Goal: Information Seeking & Learning: Find specific fact

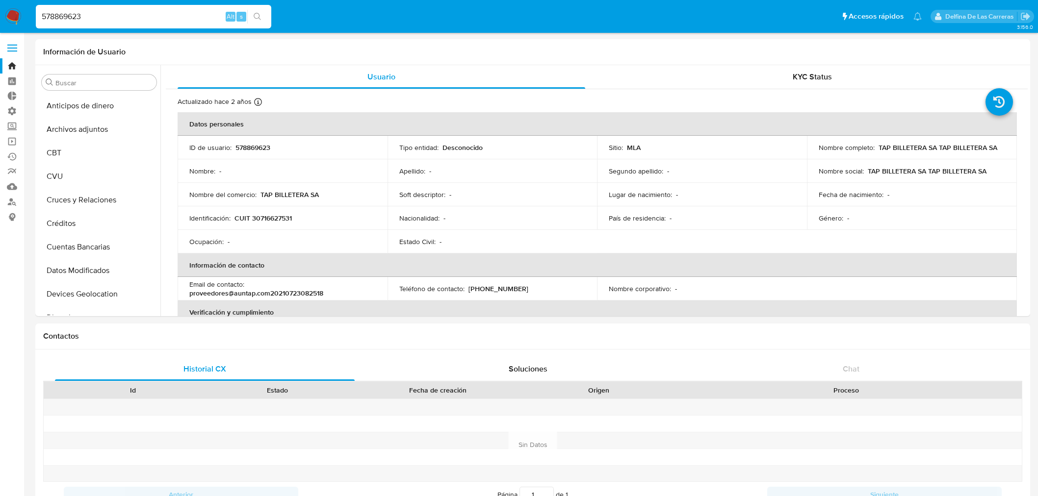
select select "10"
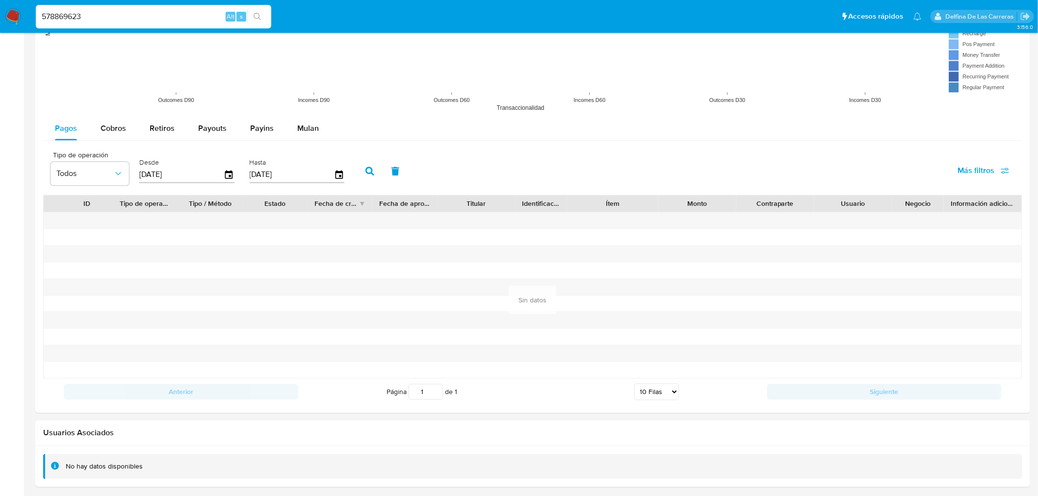
scroll to position [297, 0]
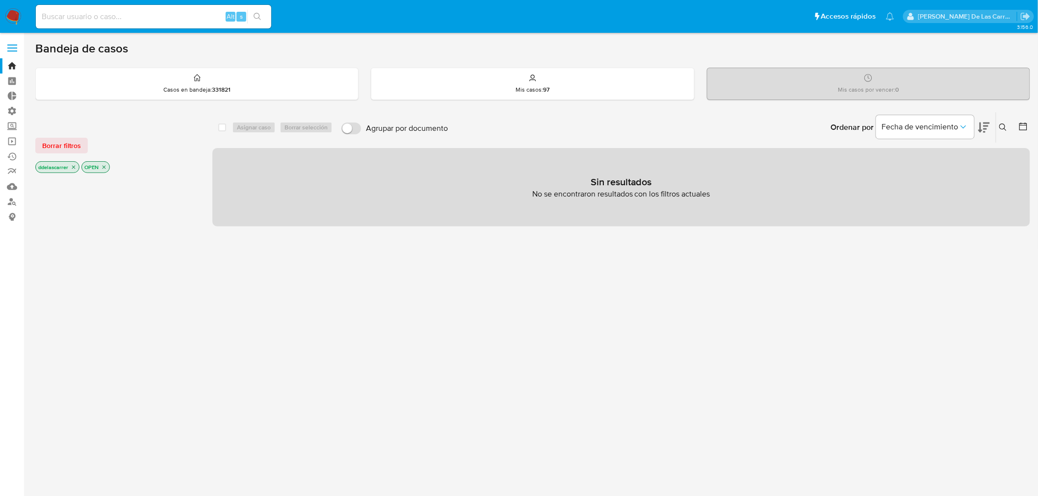
click at [75, 9] on div "Alt s" at bounding box center [153, 17] width 235 height 24
click at [75, 17] on input at bounding box center [153, 16] width 235 height 13
paste input "791357595"
type input "791357595"
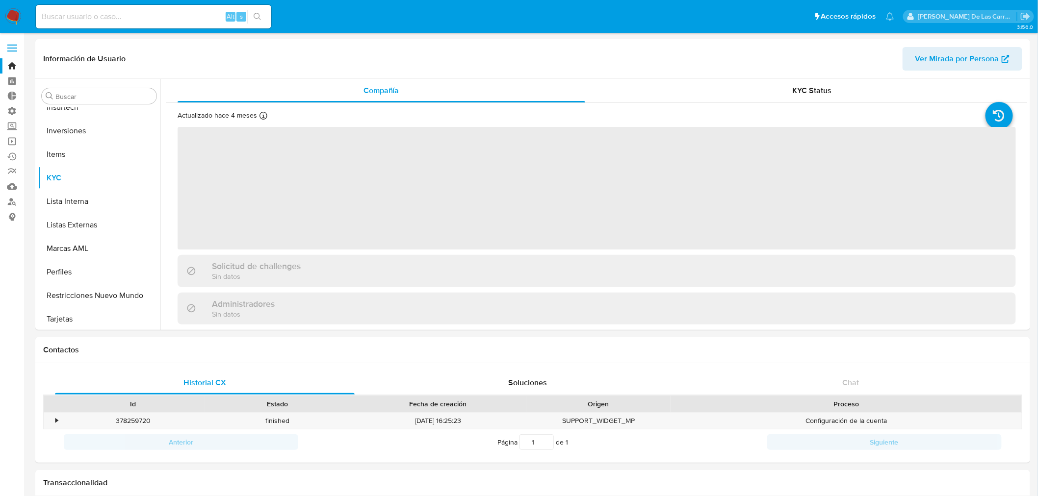
scroll to position [461, 0]
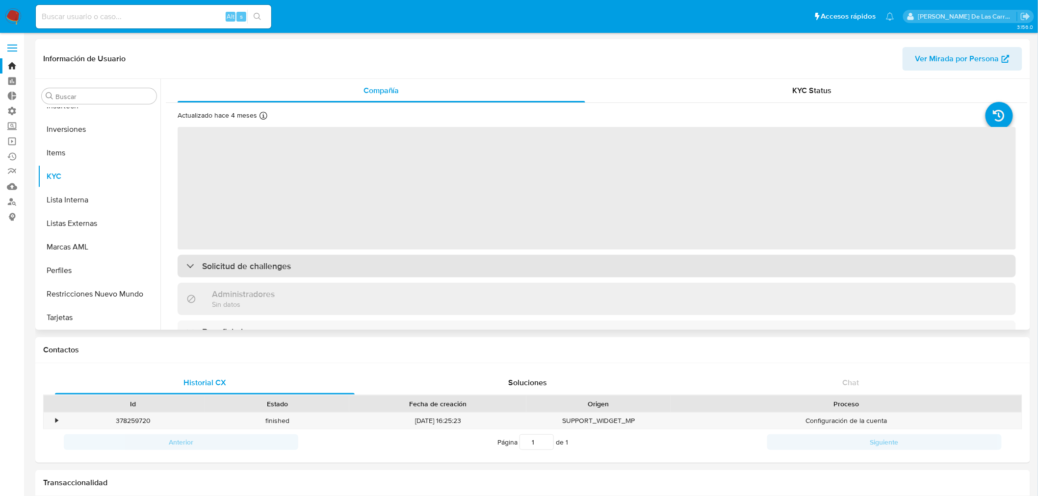
select select "10"
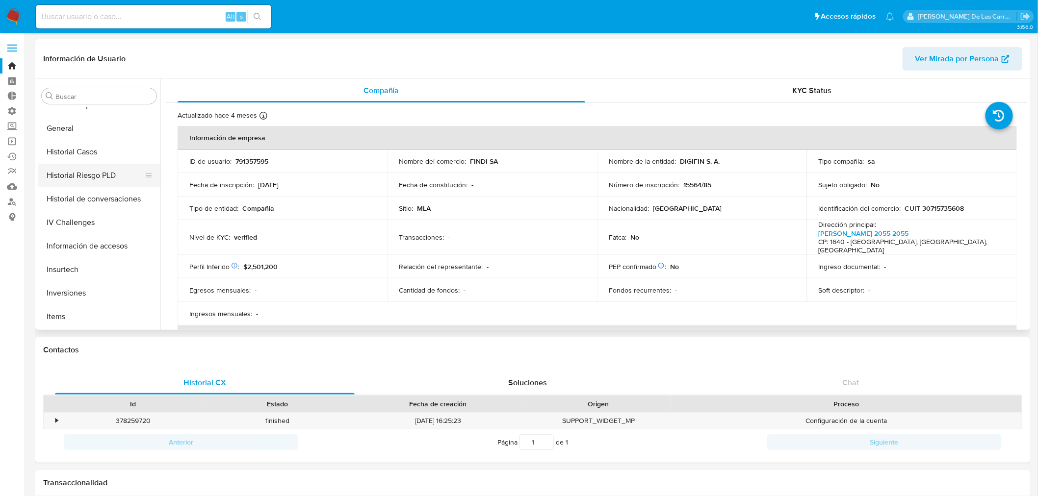
scroll to position [134, 0]
click at [95, 247] on button "Documentación" at bounding box center [95, 245] width 115 height 24
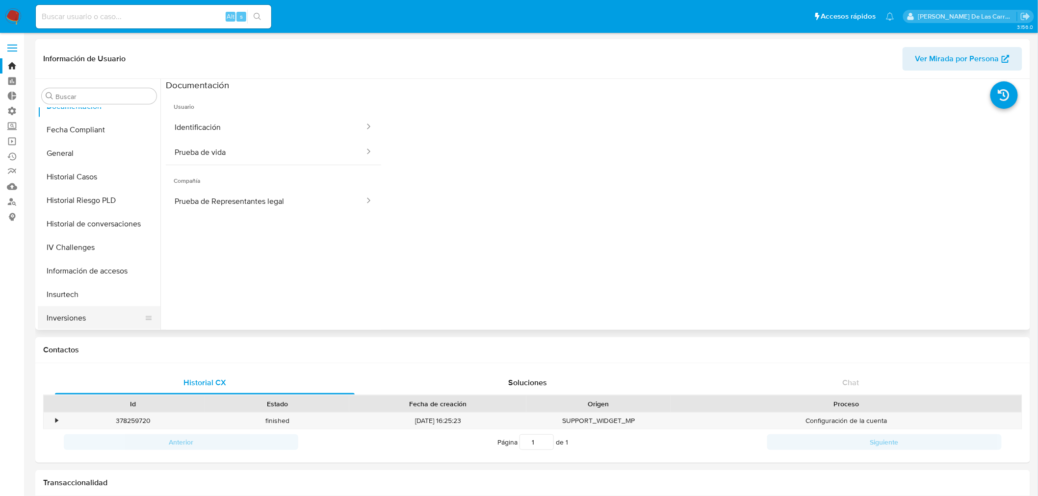
scroll to position [436, 0]
click at [46, 210] on button "KYC" at bounding box center [95, 202] width 115 height 24
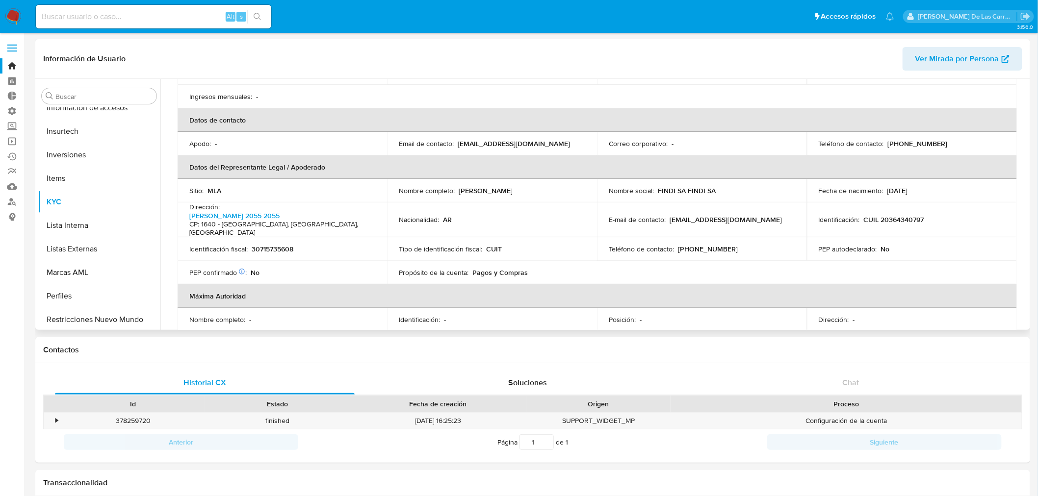
scroll to position [218, 0]
drag, startPoint x: 729, startPoint y: 205, endPoint x: 672, endPoint y: 200, distance: 57.1
click at [672, 215] on p "[EMAIL_ADDRESS][DOMAIN_NAME]" at bounding box center [725, 219] width 112 height 9
click at [729, 215] on p "[EMAIL_ADDRESS][DOMAIN_NAME]" at bounding box center [725, 219] width 112 height 9
drag, startPoint x: 731, startPoint y: 205, endPoint x: 666, endPoint y: 205, distance: 64.7
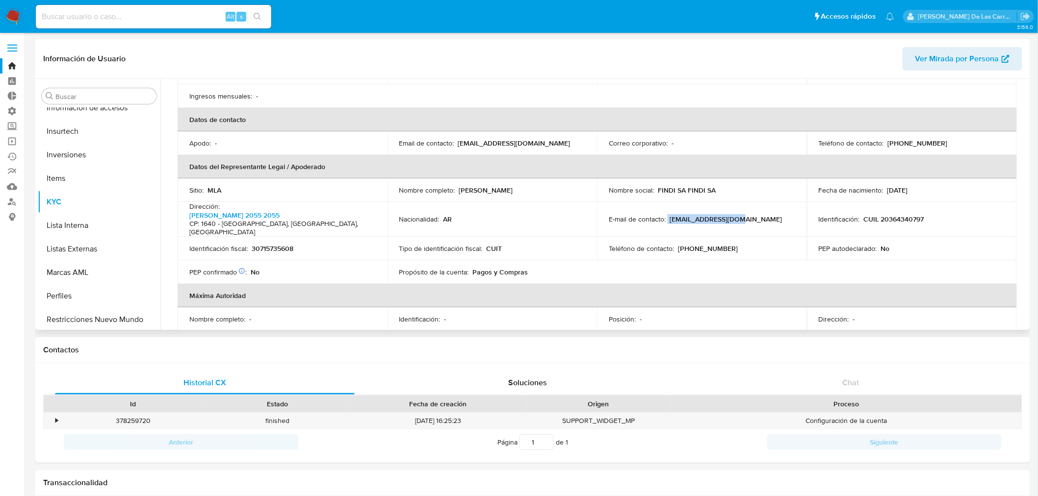
click at [666, 215] on div "E-mail de contacto : [EMAIL_ADDRESS][DOMAIN_NAME]" at bounding box center [702, 219] width 186 height 9
copy div "[EMAIL_ADDRESS][DOMAIN_NAME]"
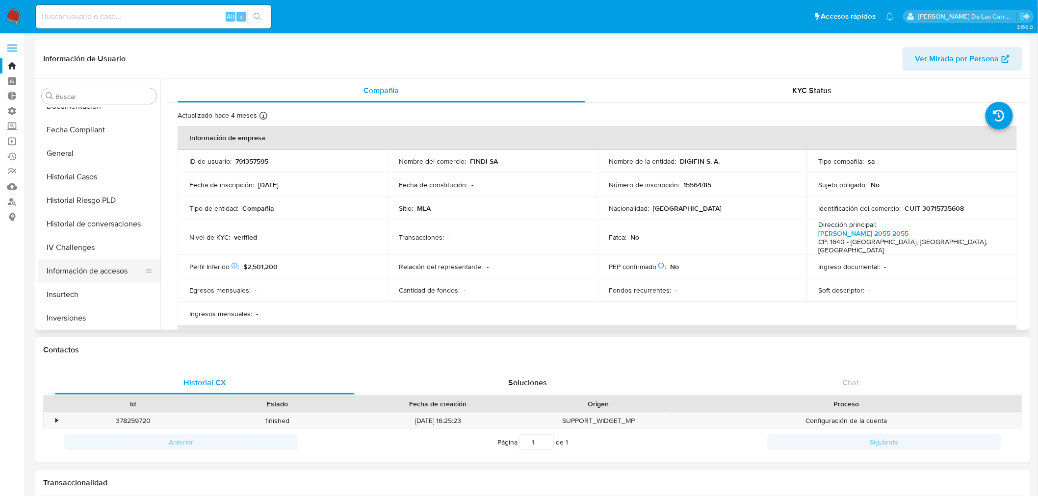
scroll to position [109, 0]
click at [87, 266] on button "Documentación" at bounding box center [95, 270] width 115 height 24
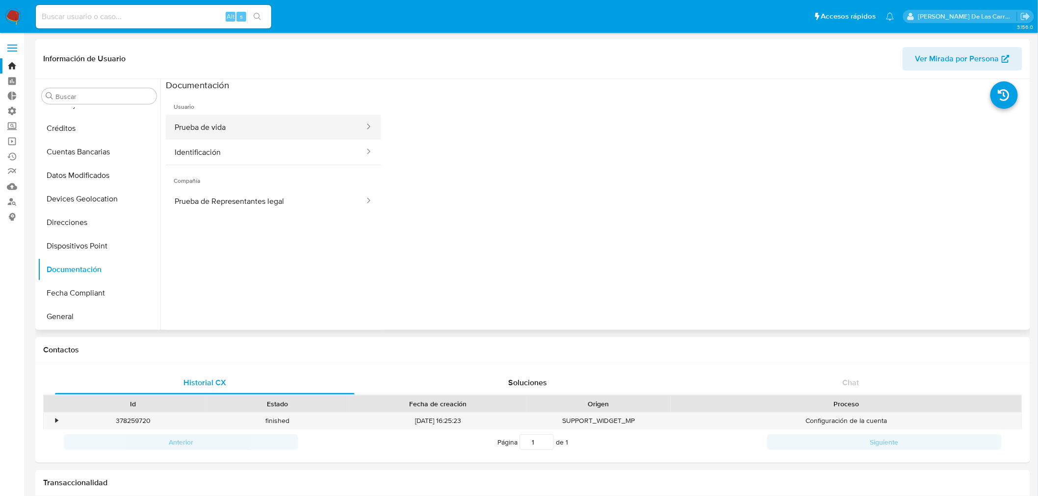
click at [213, 128] on button "Prueba de vida" at bounding box center [266, 127] width 200 height 25
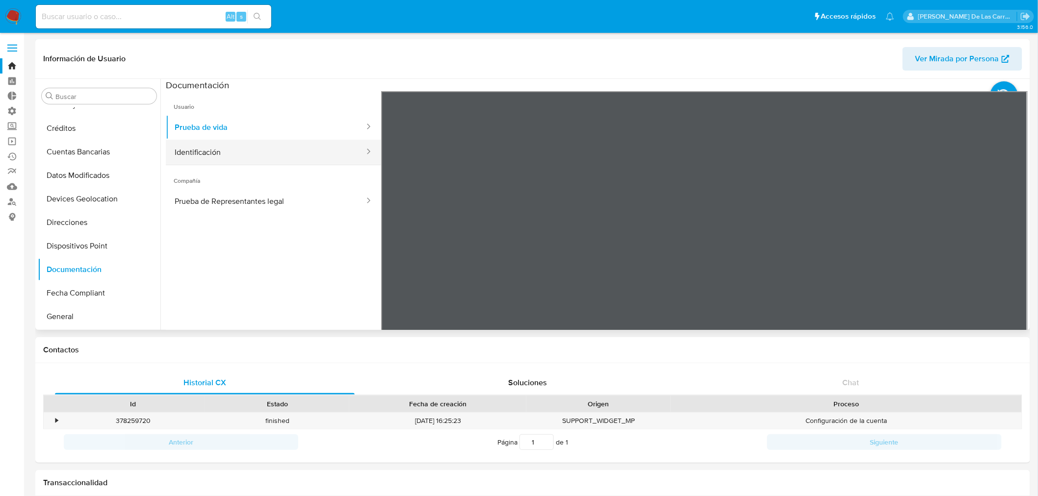
click at [217, 154] on button "Identificación" at bounding box center [266, 152] width 200 height 25
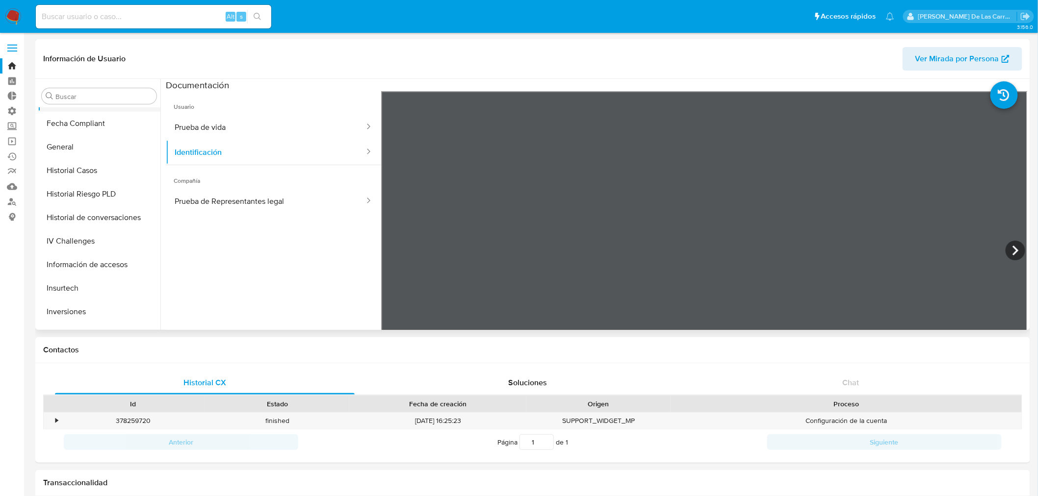
scroll to position [272, 0]
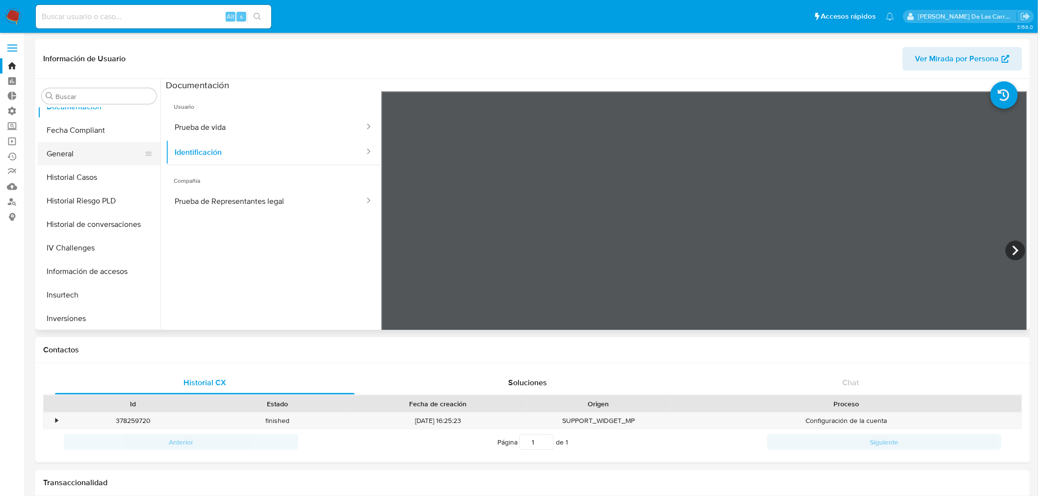
click at [83, 162] on button "General" at bounding box center [95, 154] width 115 height 24
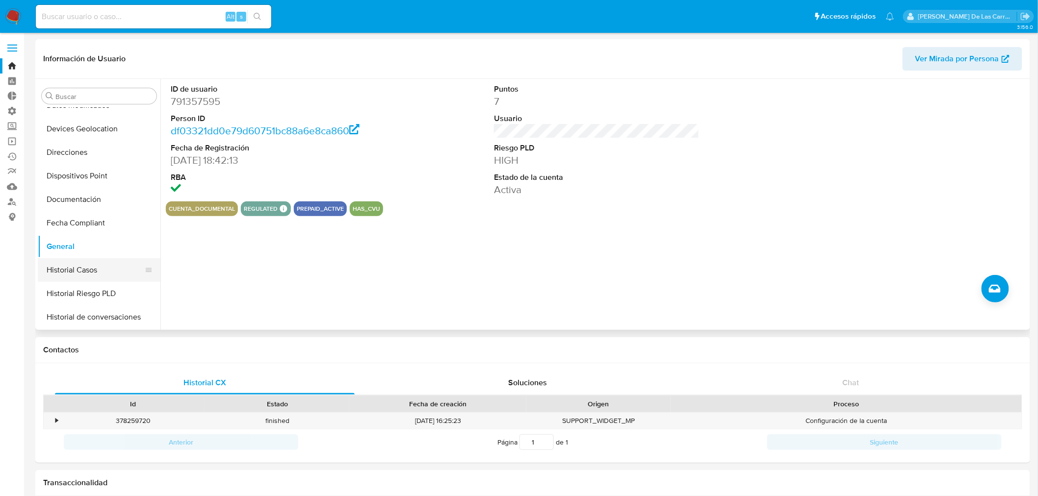
scroll to position [163, 0]
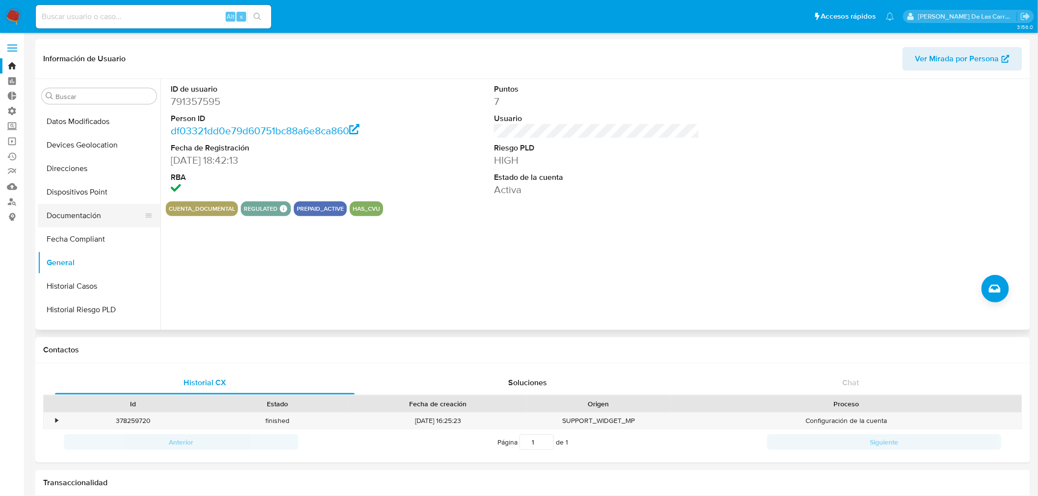
click at [76, 213] on button "Documentación" at bounding box center [95, 216] width 115 height 24
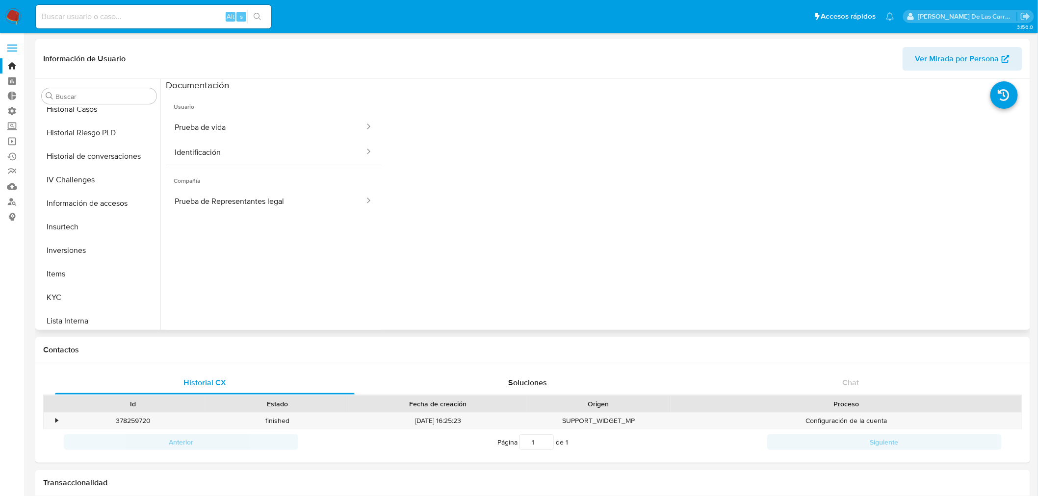
scroll to position [435, 0]
click at [76, 211] on button "KYC" at bounding box center [95, 203] width 115 height 24
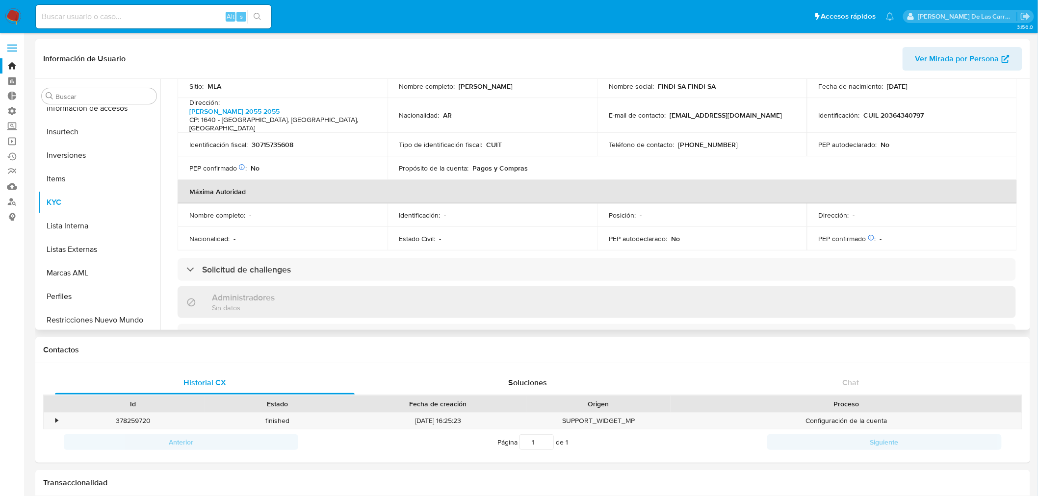
scroll to position [381, 0]
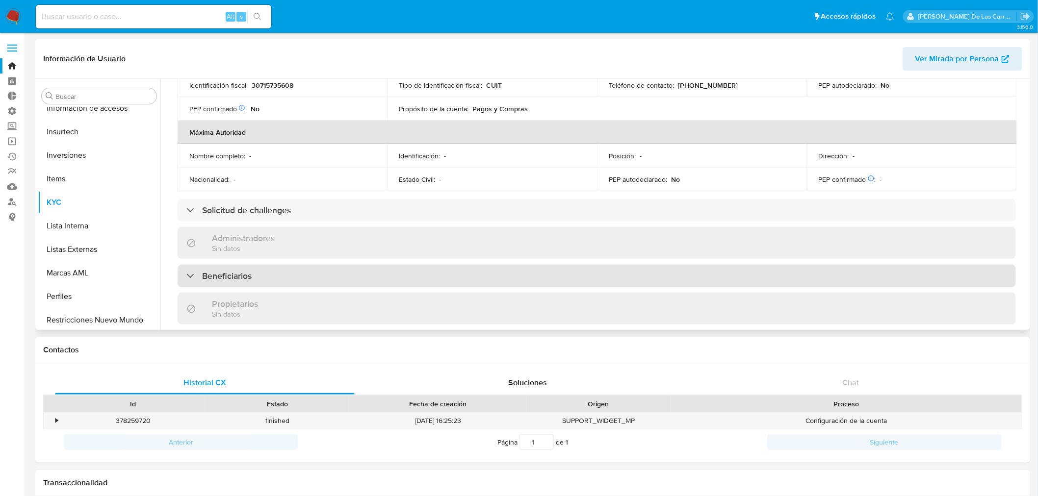
click at [268, 265] on div "Beneficiarios" at bounding box center [597, 276] width 838 height 23
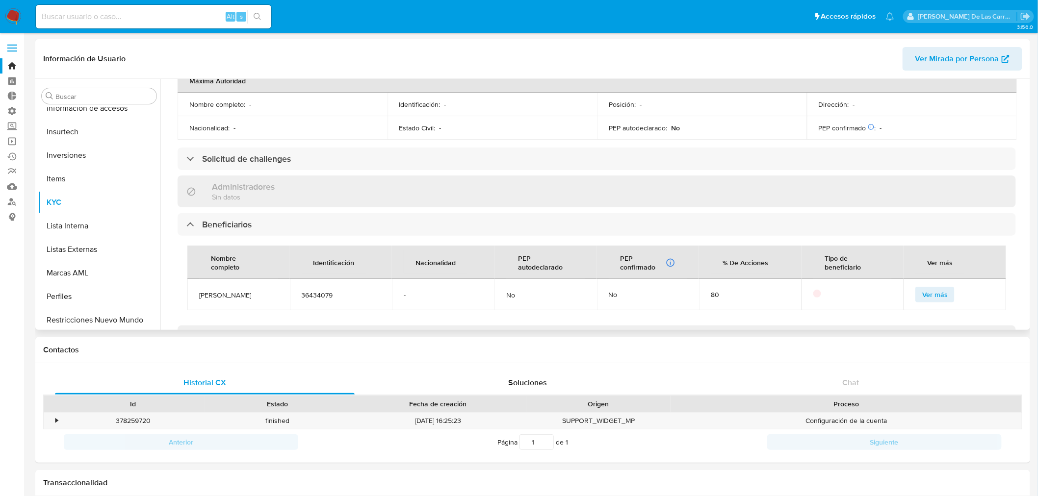
scroll to position [490, 0]
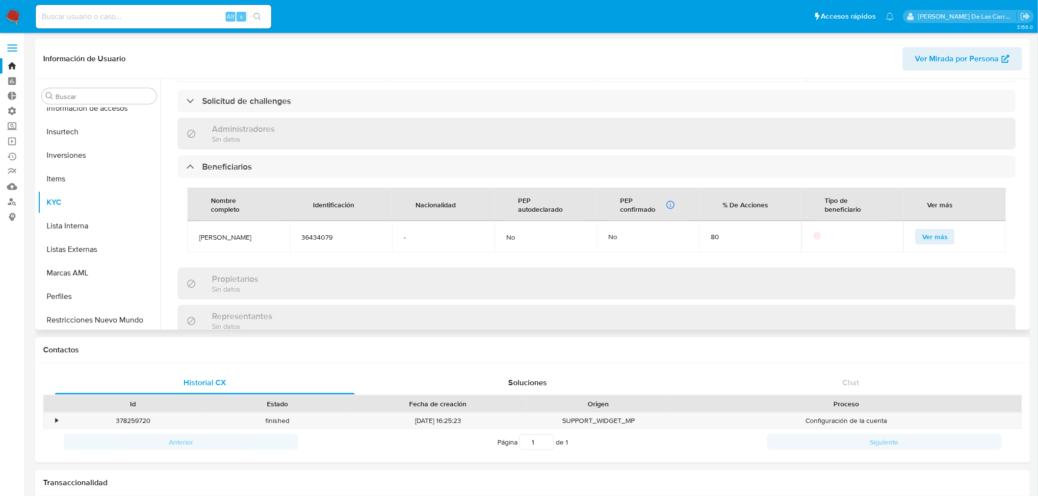
click at [935, 230] on span "Ver más" at bounding box center [935, 237] width 26 height 14
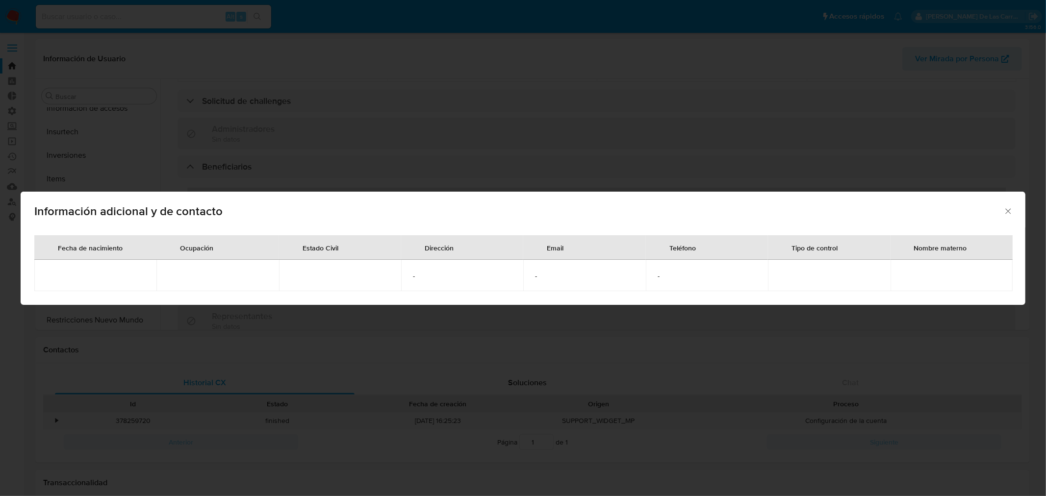
click at [1008, 212] on icon "Cerrar" at bounding box center [1008, 211] width 10 height 10
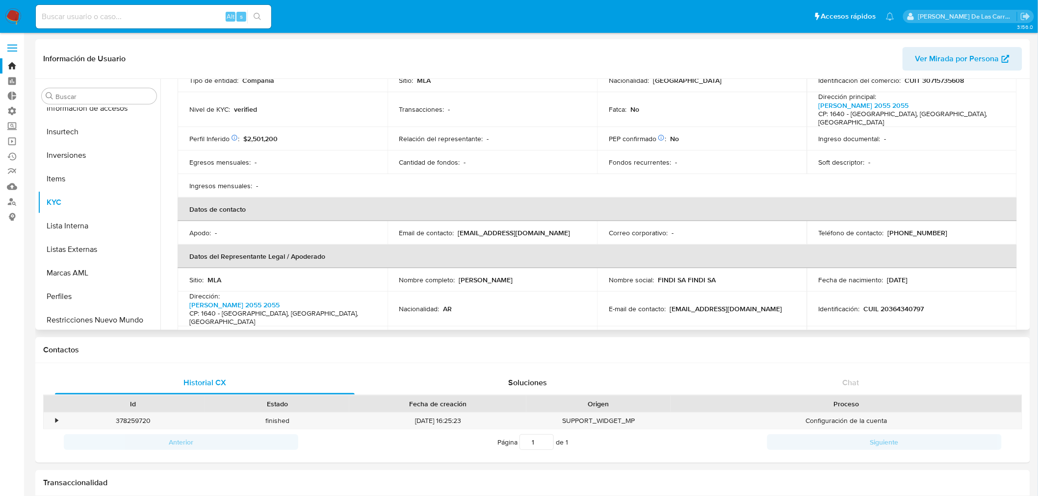
scroll to position [218, 0]
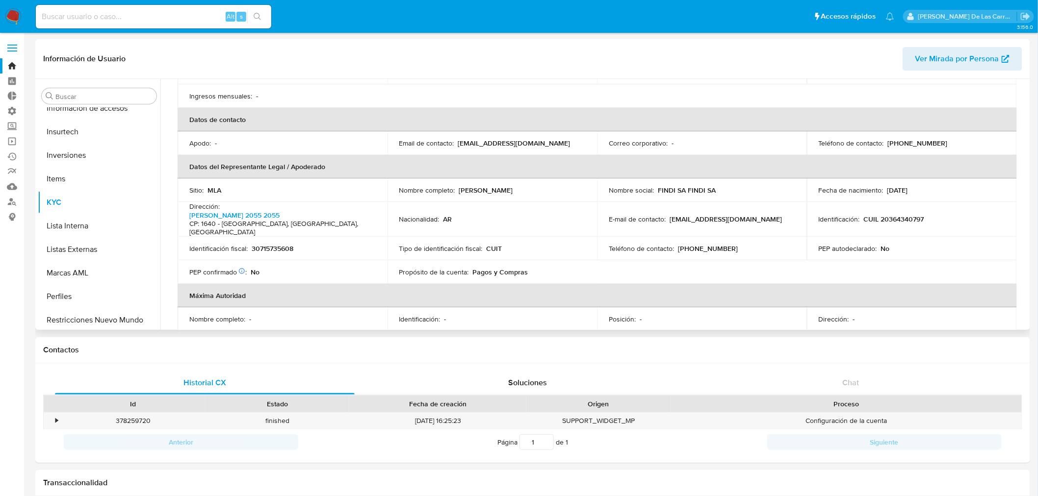
click at [684, 215] on p "[EMAIL_ADDRESS][DOMAIN_NAME]" at bounding box center [725, 219] width 112 height 9
drag, startPoint x: 734, startPoint y: 206, endPoint x: 668, endPoint y: 206, distance: 66.2
click at [668, 215] on div "E-mail de contacto : [EMAIL_ADDRESS][DOMAIN_NAME]" at bounding box center [702, 219] width 186 height 9
copy p "[EMAIL_ADDRESS][DOMAIN_NAME]"
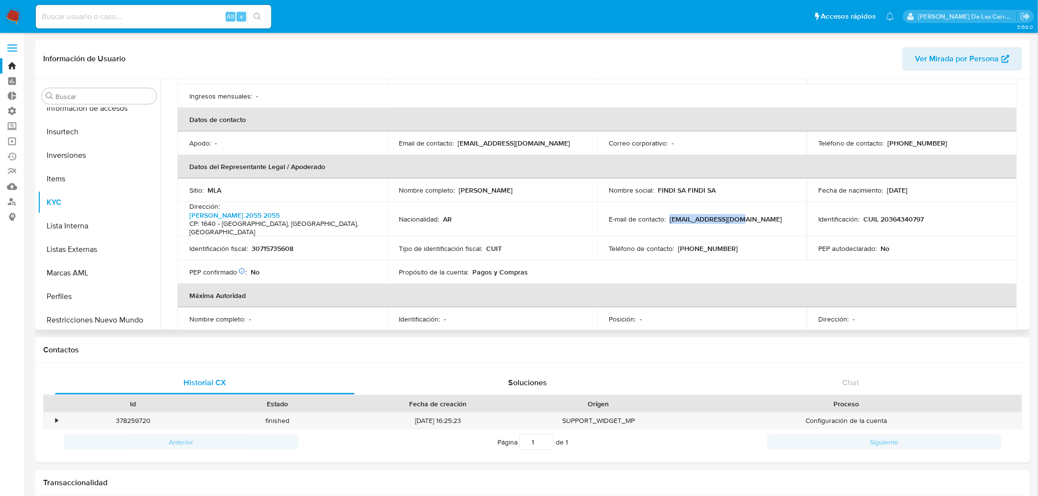
copy p "[EMAIL_ADDRESS][DOMAIN_NAME]"
click at [174, 16] on input at bounding box center [153, 16] width 235 height 13
paste input "1273869698"
type input "1273869698"
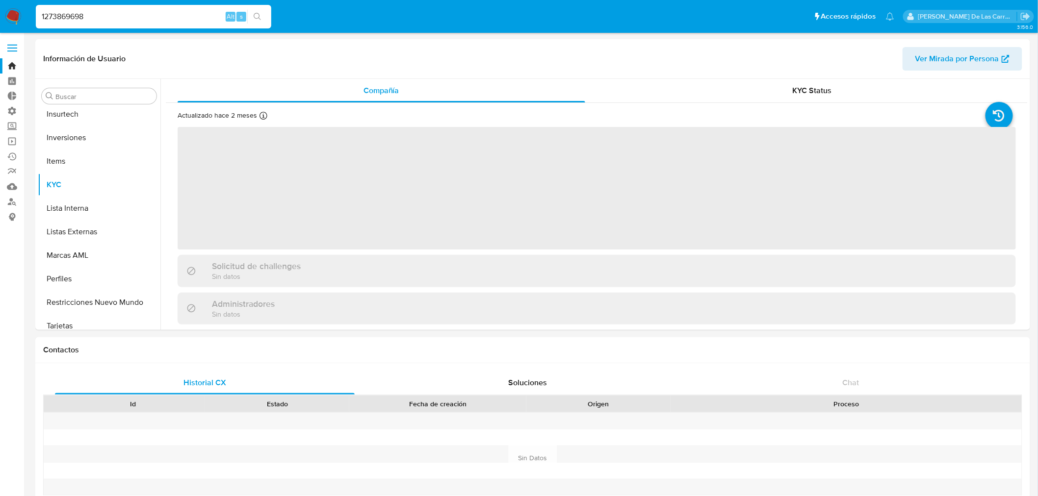
scroll to position [461, 0]
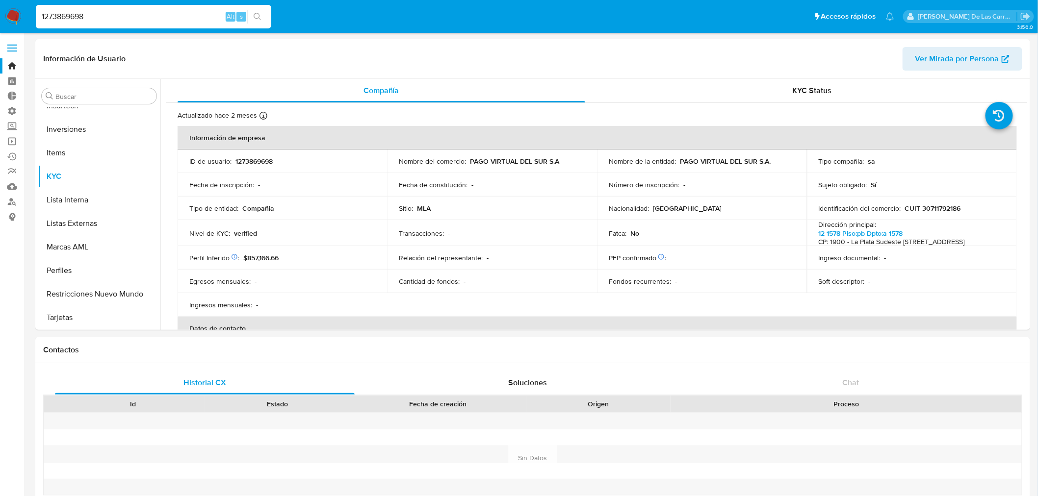
select select "10"
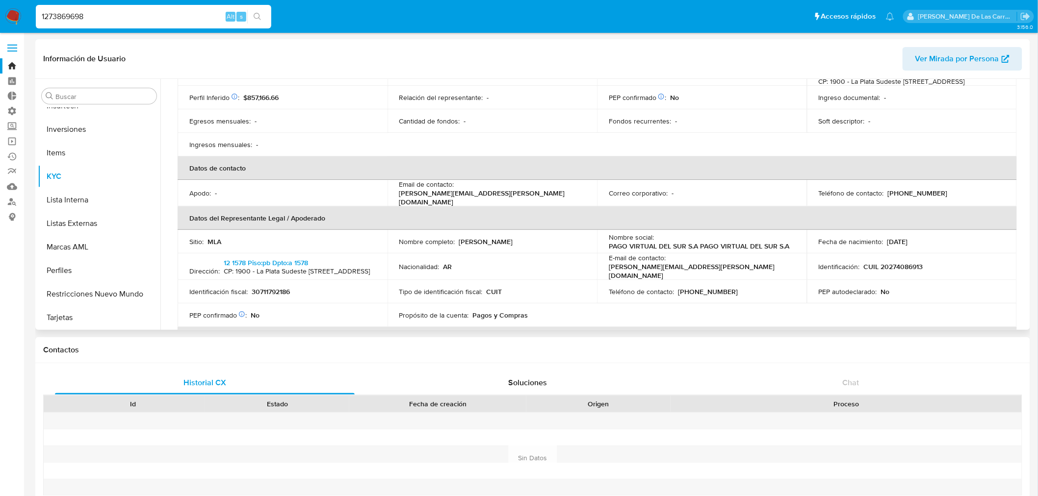
scroll to position [218, 0]
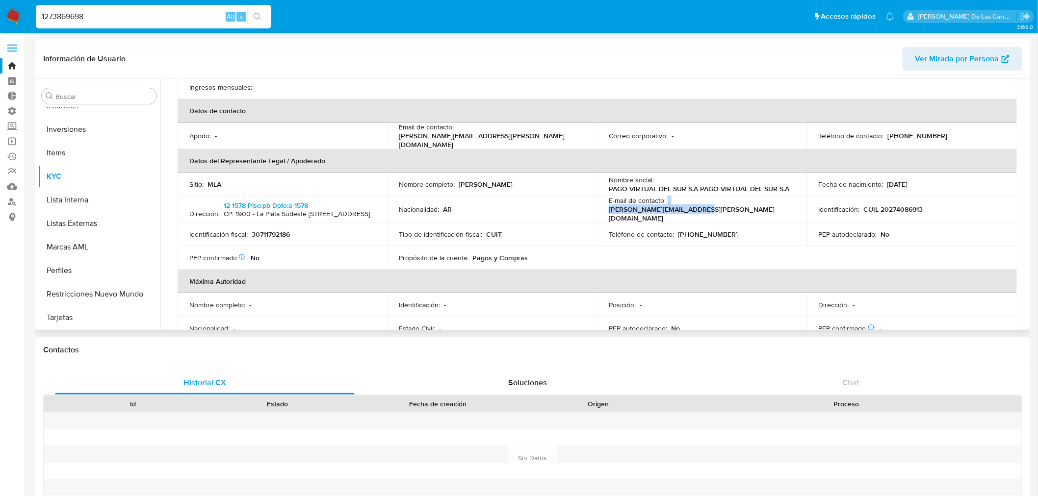
drag, startPoint x: 756, startPoint y: 224, endPoint x: 714, endPoint y: 216, distance: 43.4
click at [667, 218] on div "E-mail de contacto : [PERSON_NAME][EMAIL_ADDRESS][PERSON_NAME][DOMAIN_NAME]" at bounding box center [702, 209] width 186 height 26
click at [721, 214] on p "[PERSON_NAME][EMAIL_ADDRESS][PERSON_NAME][DOMAIN_NAME]" at bounding box center [700, 214] width 182 height 18
drag, startPoint x: 756, startPoint y: 223, endPoint x: 667, endPoint y: 219, distance: 88.4
click at [667, 219] on p "[PERSON_NAME][EMAIL_ADDRESS][PERSON_NAME][DOMAIN_NAME]" at bounding box center [700, 214] width 182 height 18
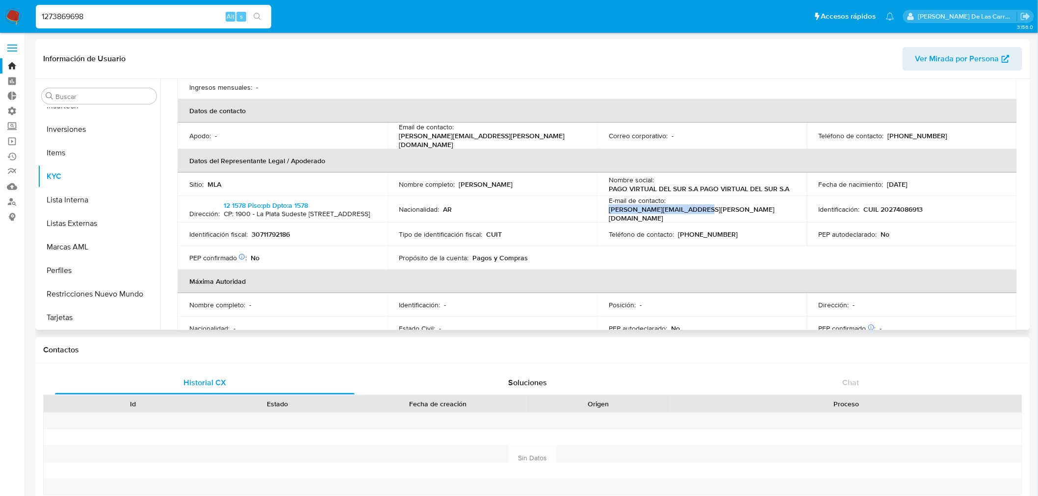
click at [739, 217] on p "[PERSON_NAME][EMAIL_ADDRESS][PERSON_NAME][DOMAIN_NAME]" at bounding box center [700, 214] width 182 height 18
drag, startPoint x: 761, startPoint y: 222, endPoint x: 669, endPoint y: 221, distance: 92.2
click at [669, 221] on div "E-mail de contacto : [PERSON_NAME][EMAIL_ADDRESS][PERSON_NAME][DOMAIN_NAME]" at bounding box center [702, 209] width 186 height 26
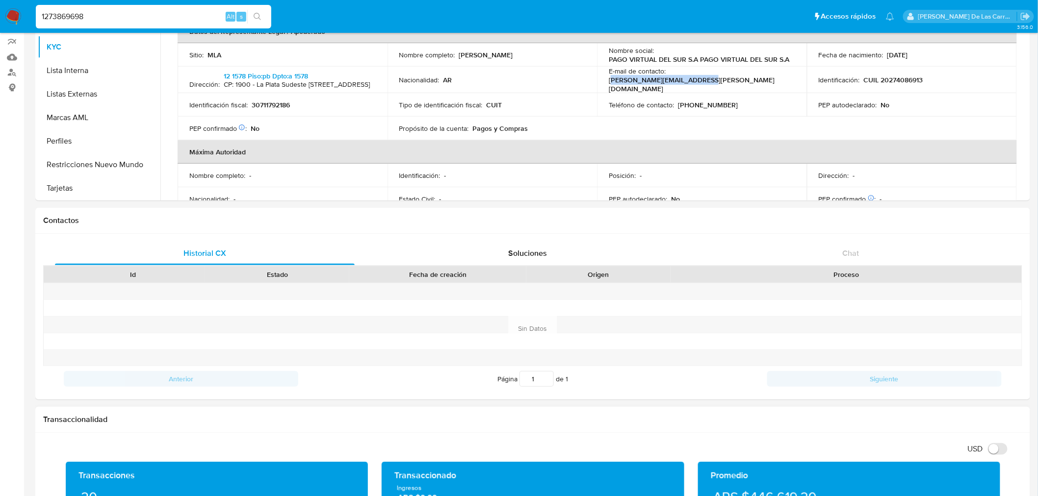
scroll to position [54, 0]
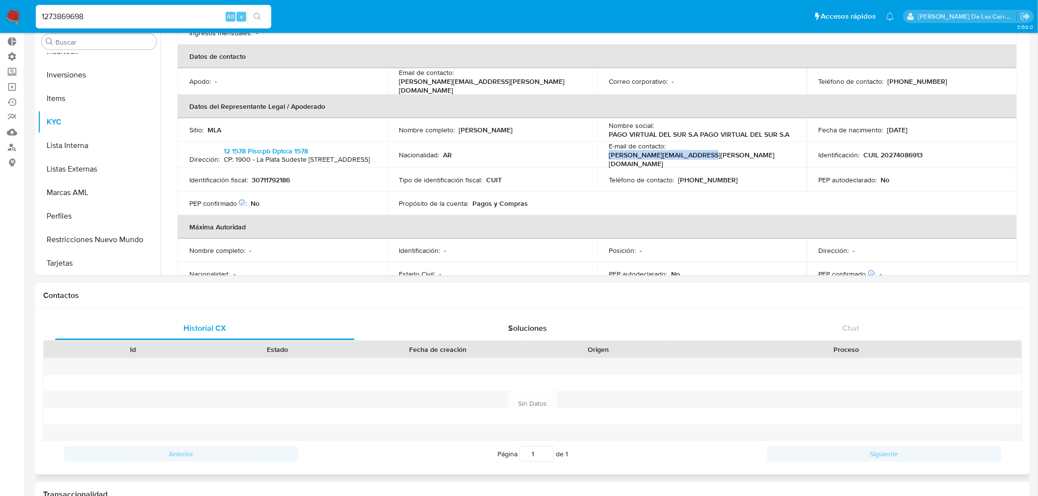
copy p "[PERSON_NAME][EMAIL_ADDRESS][PERSON_NAME][DOMAIN_NAME]"
drag, startPoint x: 183, startPoint y: 14, endPoint x: 0, endPoint y: 6, distance: 183.6
click at [0, 6] on nav "Pausado Ver notificaciones 1273869698 Alt s Accesos rápidos Presiona las siguie…" at bounding box center [519, 16] width 1038 height 33
paste input "791357595"
type input "791357595"
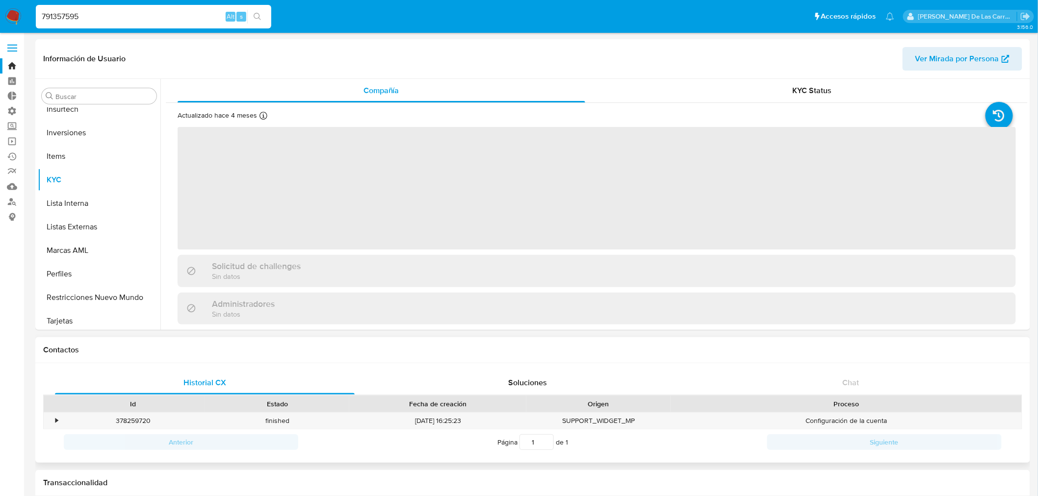
scroll to position [461, 0]
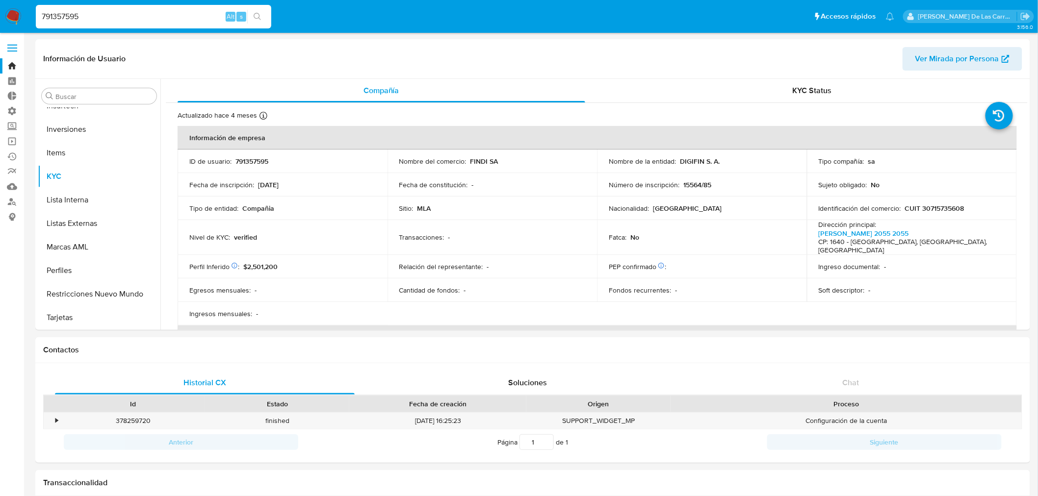
select select "10"
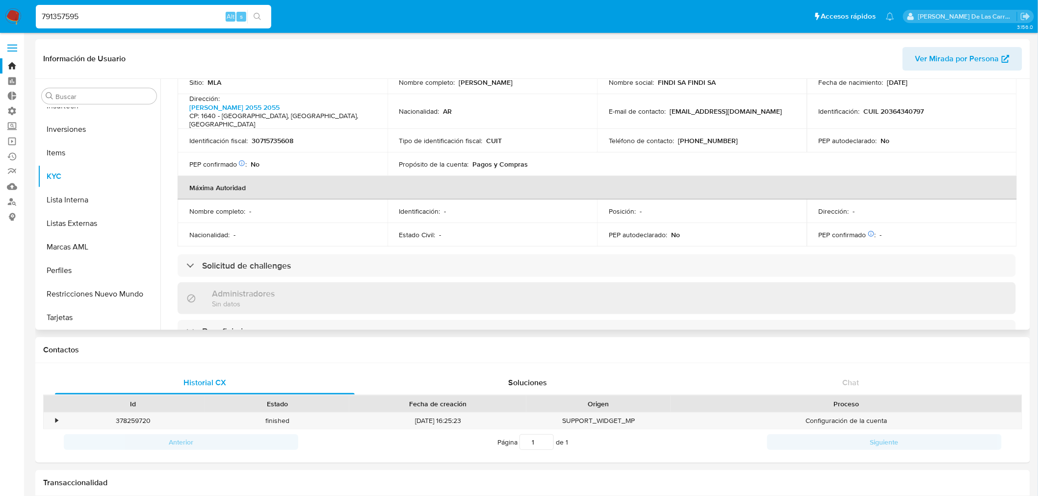
scroll to position [327, 0]
drag, startPoint x: 471, startPoint y: 145, endPoint x: 533, endPoint y: 138, distance: 62.2
click at [533, 159] on div "Propósito de la cuenta : [PERSON_NAME] y [PERSON_NAME]" at bounding box center [492, 163] width 186 height 9
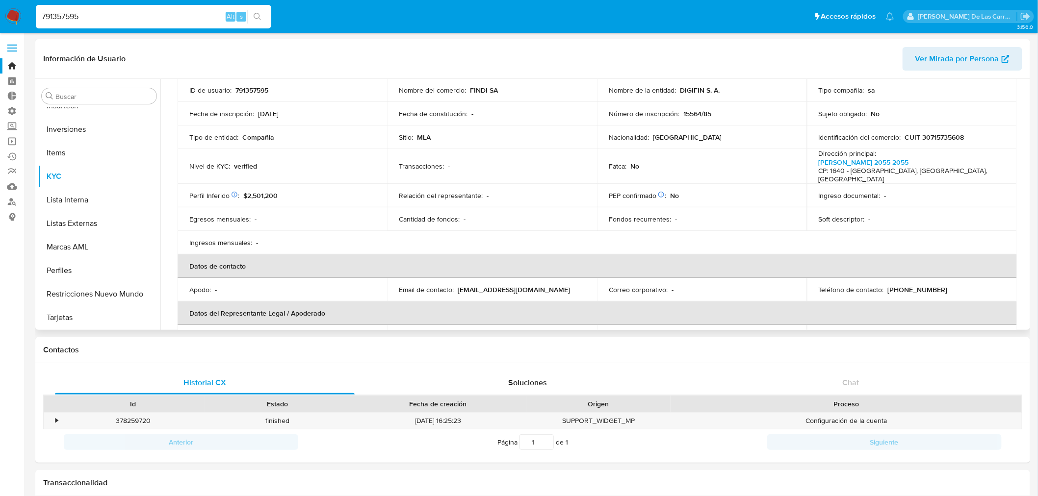
scroll to position [0, 0]
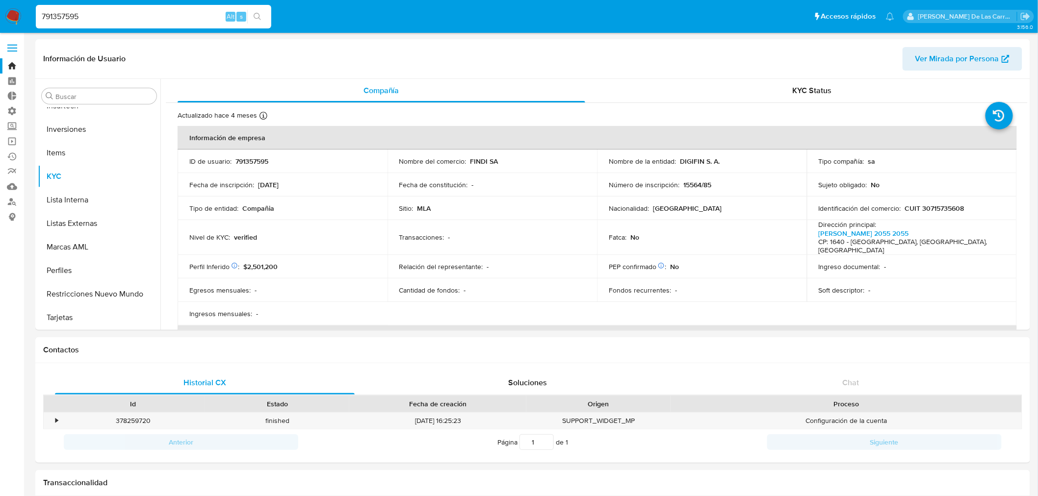
drag, startPoint x: 103, startPoint y: 15, endPoint x: 0, endPoint y: 18, distance: 103.0
click at [0, 20] on nav "Pausado Ver notificaciones 791357595 Alt s Accesos rápidos Presiona las siguien…" at bounding box center [519, 16] width 1038 height 33
paste input "578869623"
type input "578869623"
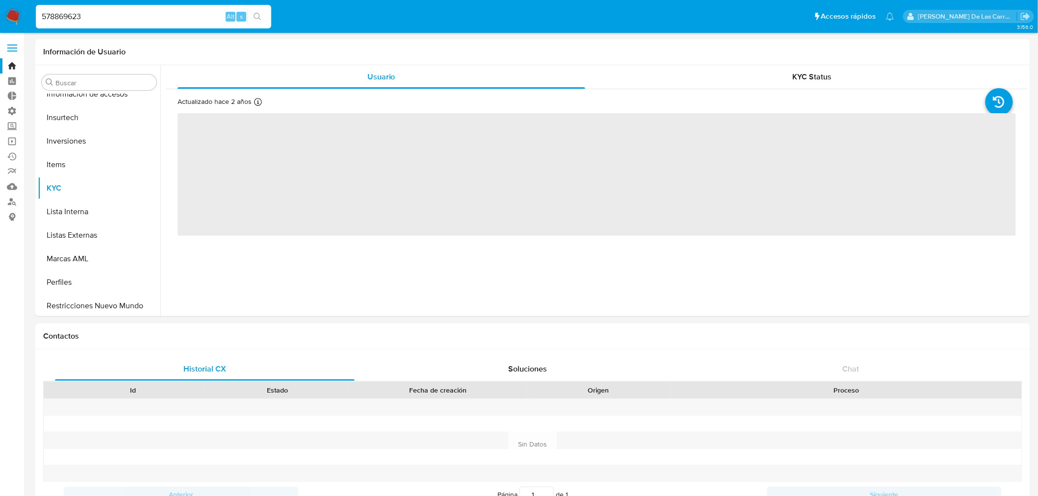
scroll to position [461, 0]
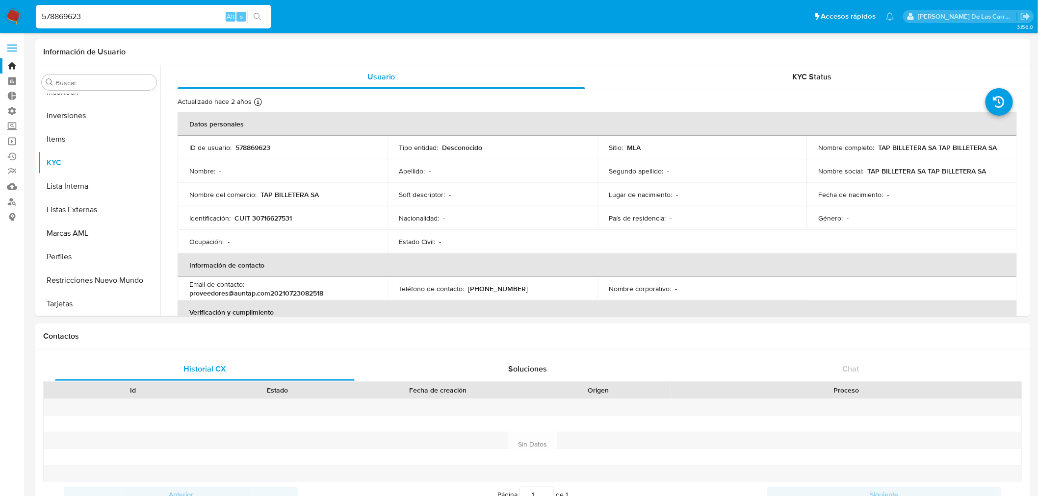
select select "10"
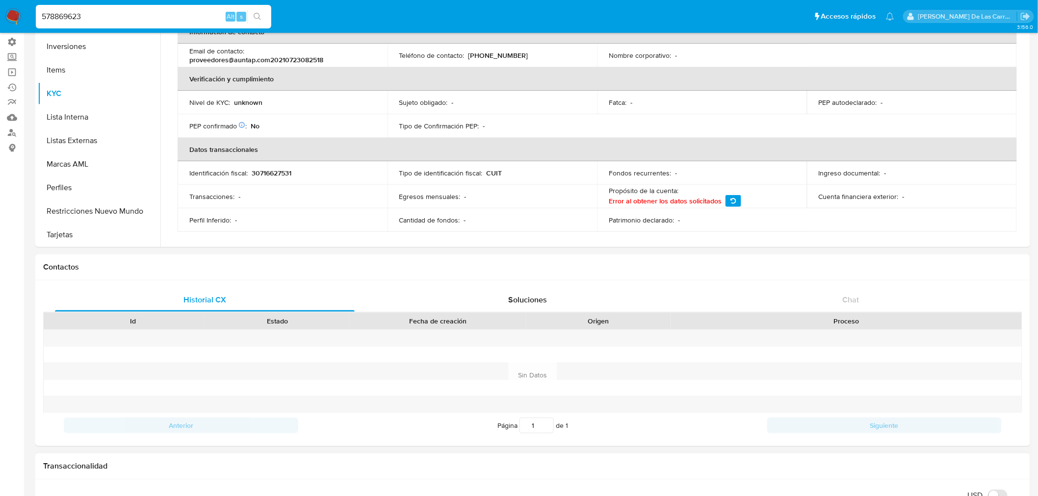
scroll to position [0, 0]
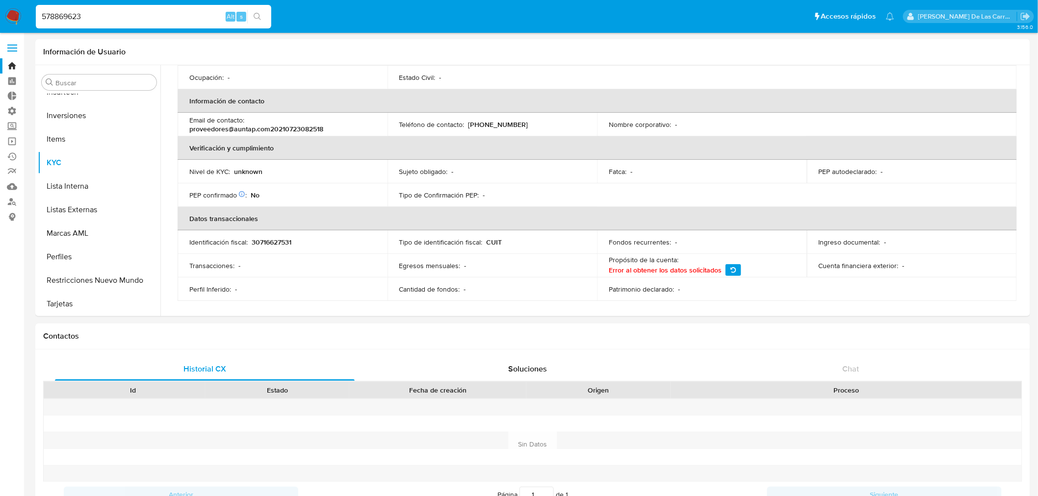
drag, startPoint x: 121, startPoint y: 14, endPoint x: 0, endPoint y: 8, distance: 120.8
click at [0, 8] on nav "Pausado Ver notificaciones 578869623 Alt s Accesos rápidos Presiona las siguien…" at bounding box center [519, 16] width 1038 height 33
paste input "19695695"
type input "519695695"
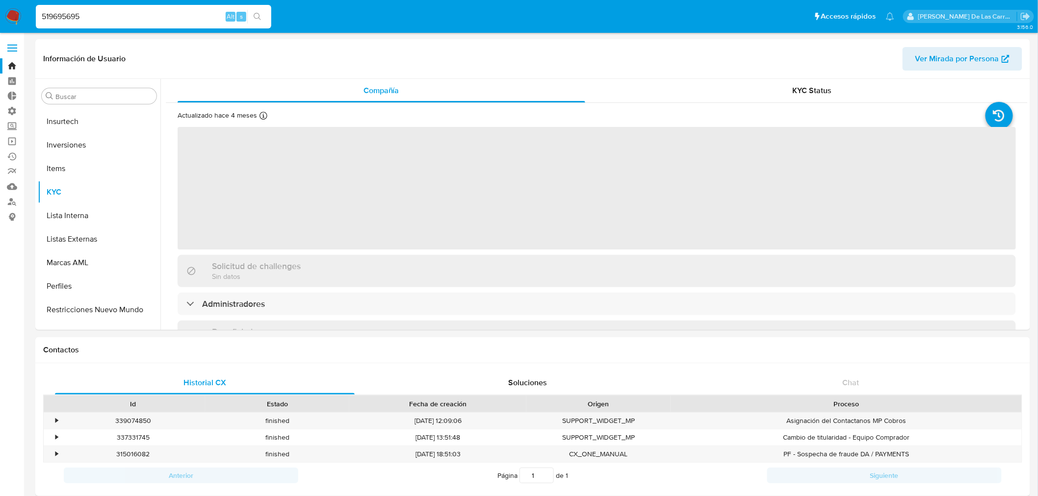
scroll to position [461, 0]
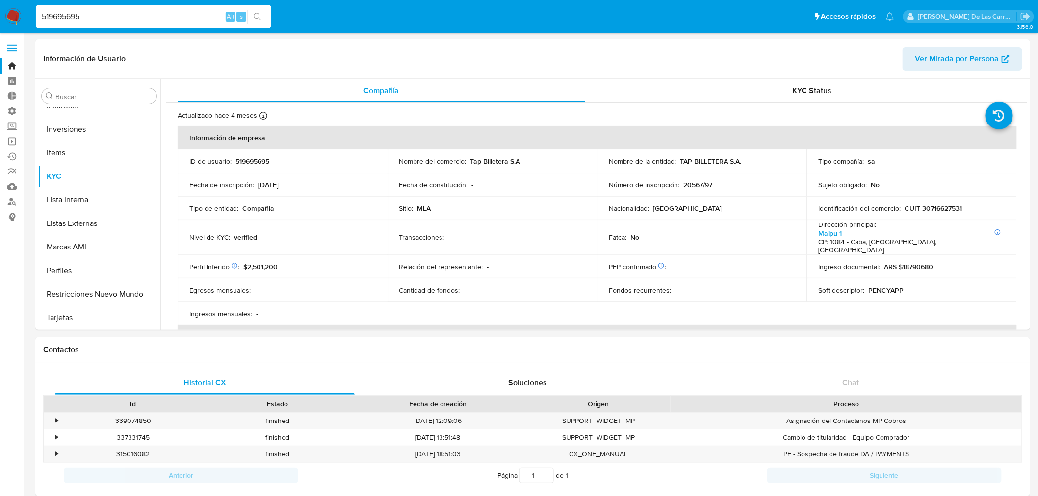
select select "10"
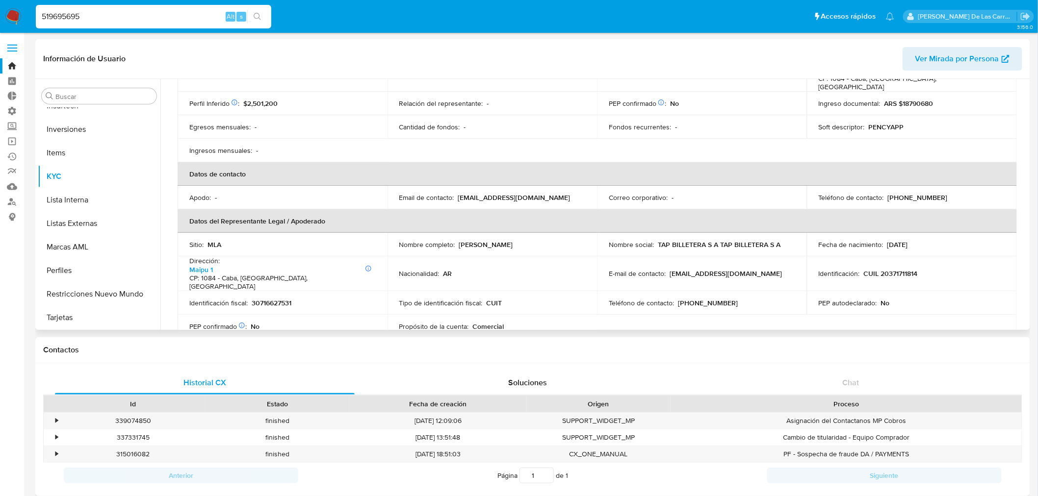
scroll to position [218, 0]
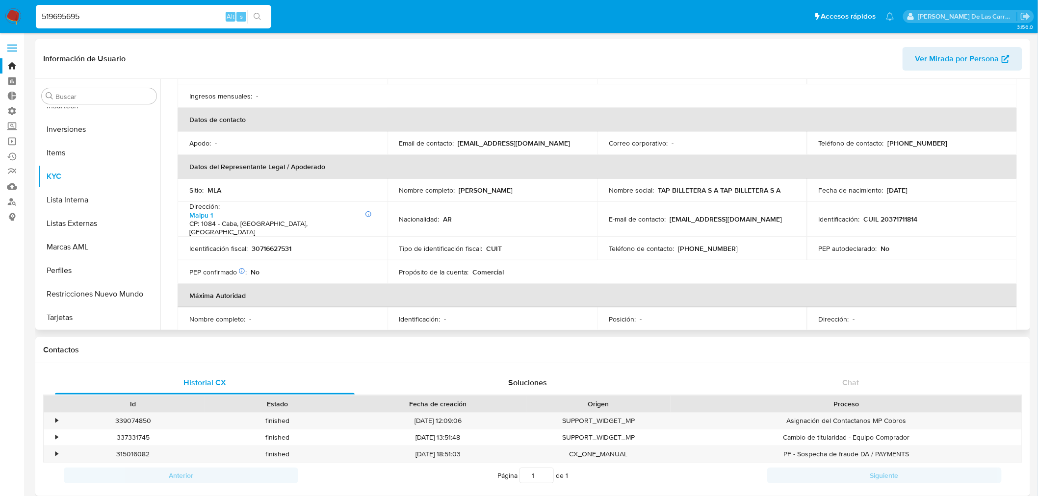
click at [488, 267] on span "Comercial" at bounding box center [488, 272] width 31 height 10
copy span "Comercial"
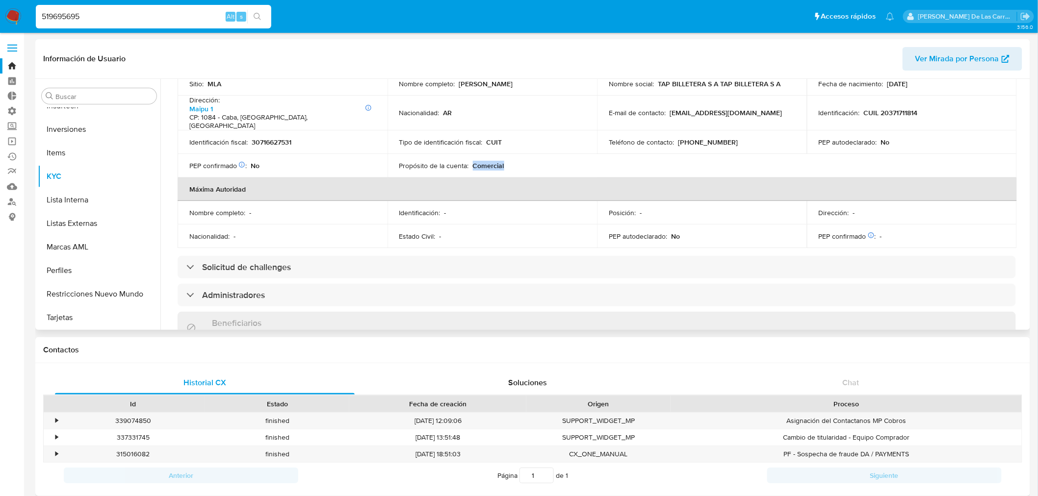
scroll to position [327, 0]
drag, startPoint x: 747, startPoint y: 107, endPoint x: 668, endPoint y: 103, distance: 79.0
click at [669, 106] on p "[EMAIL_ADDRESS][DOMAIN_NAME]" at bounding box center [725, 110] width 112 height 9
copy p "[EMAIL_ADDRESS][DOMAIN_NAME]"
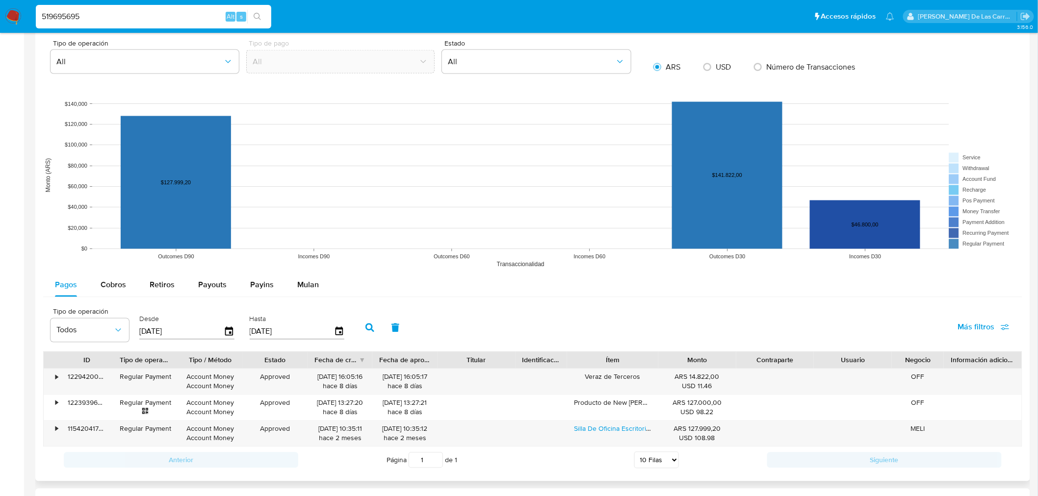
scroll to position [822, 0]
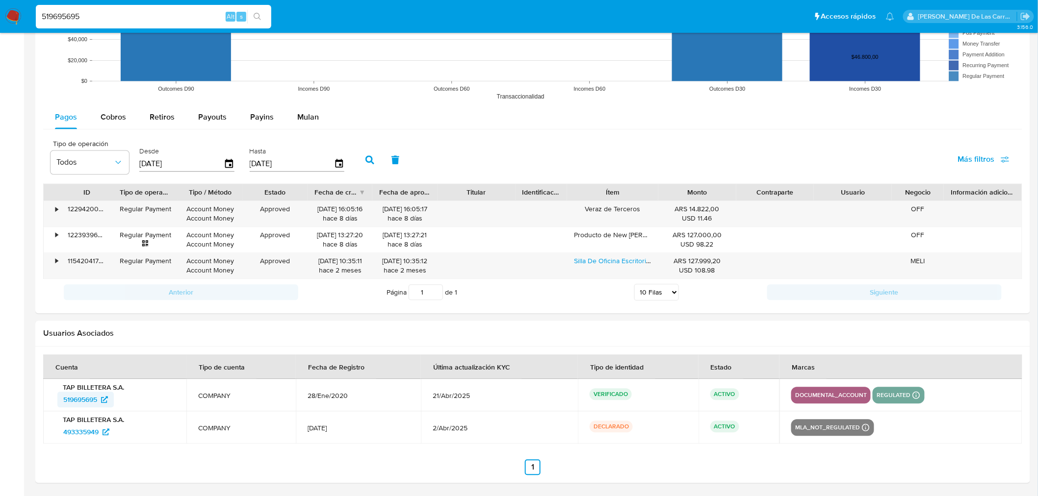
click at [80, 396] on span "519695695" at bounding box center [80, 400] width 34 height 16
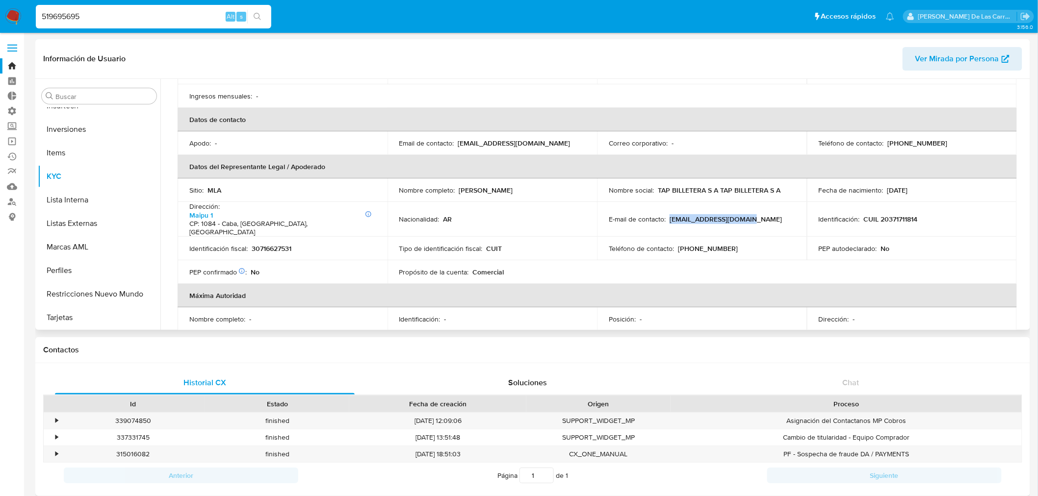
scroll to position [381, 0]
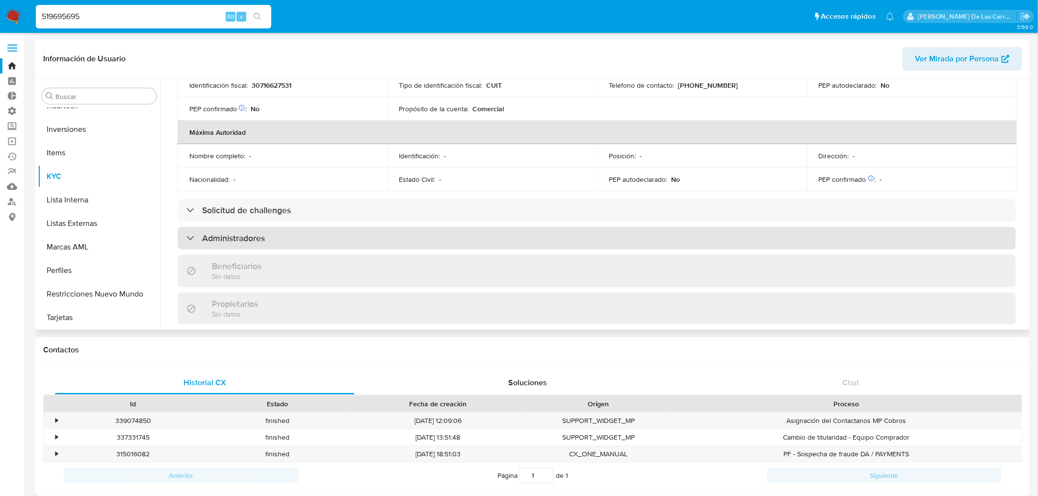
click at [254, 238] on div "Administradores" at bounding box center [597, 238] width 838 height 23
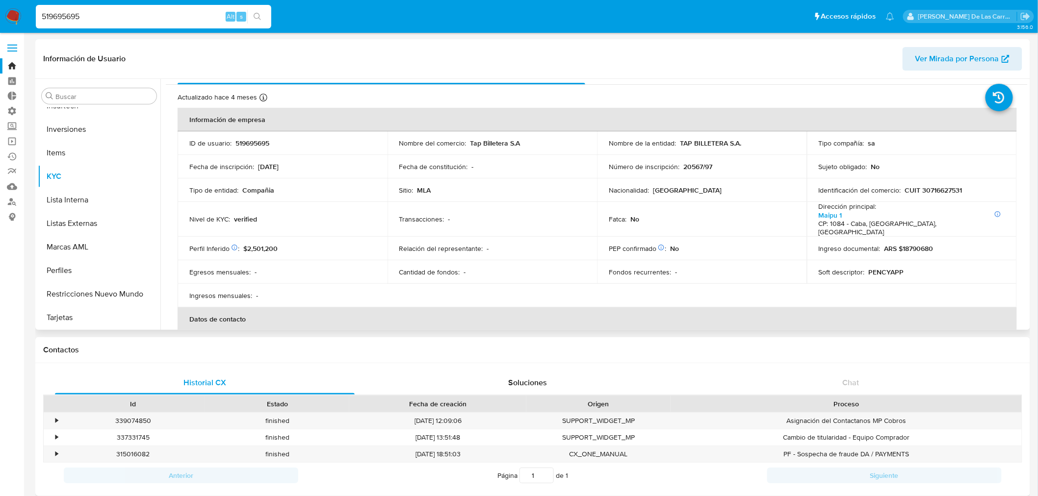
scroll to position [0, 0]
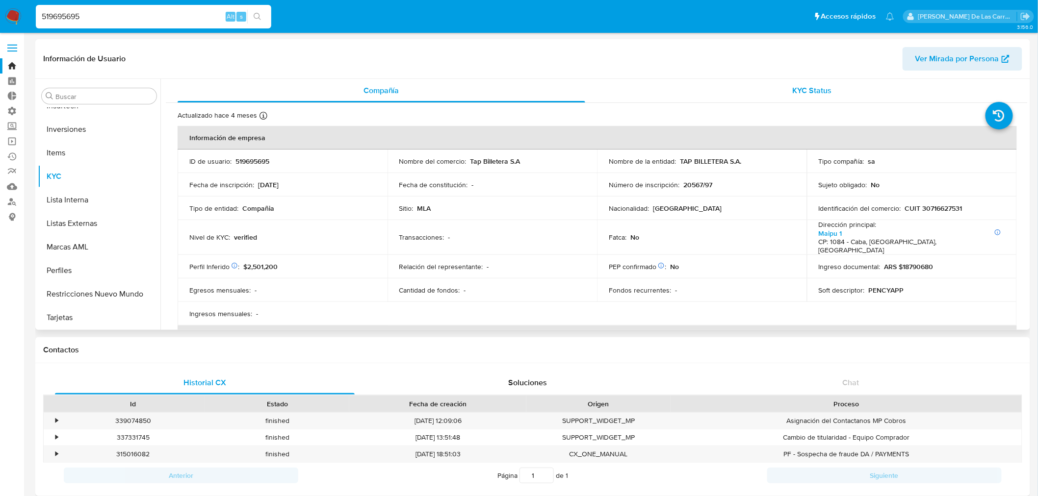
click at [826, 98] on div "KYC Status" at bounding box center [813, 91] width 408 height 24
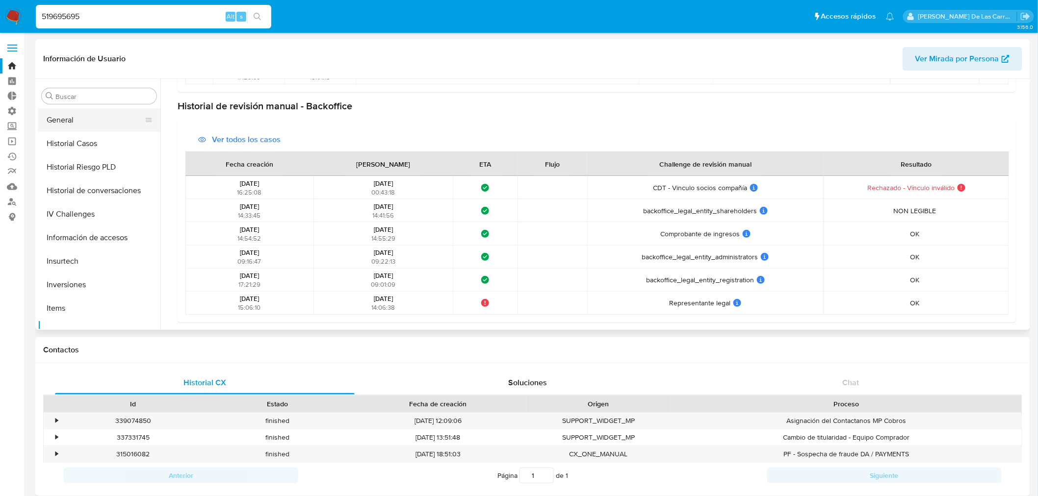
scroll to position [188, 0]
click at [84, 236] on button "General" at bounding box center [95, 238] width 115 height 24
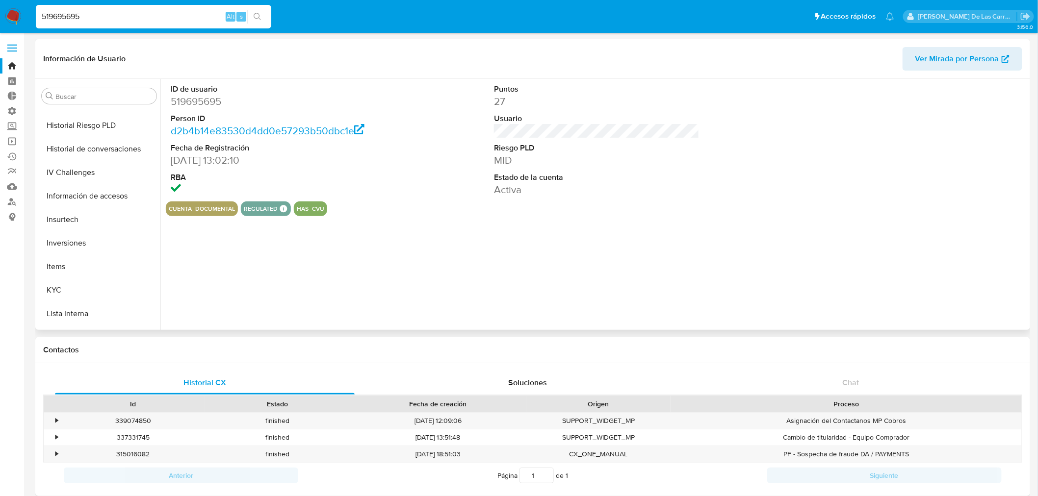
scroll to position [352, 0]
drag, startPoint x: 75, startPoint y: 290, endPoint x: 138, endPoint y: 258, distance: 70.8
click at [74, 290] on button "KYC" at bounding box center [99, 286] width 123 height 24
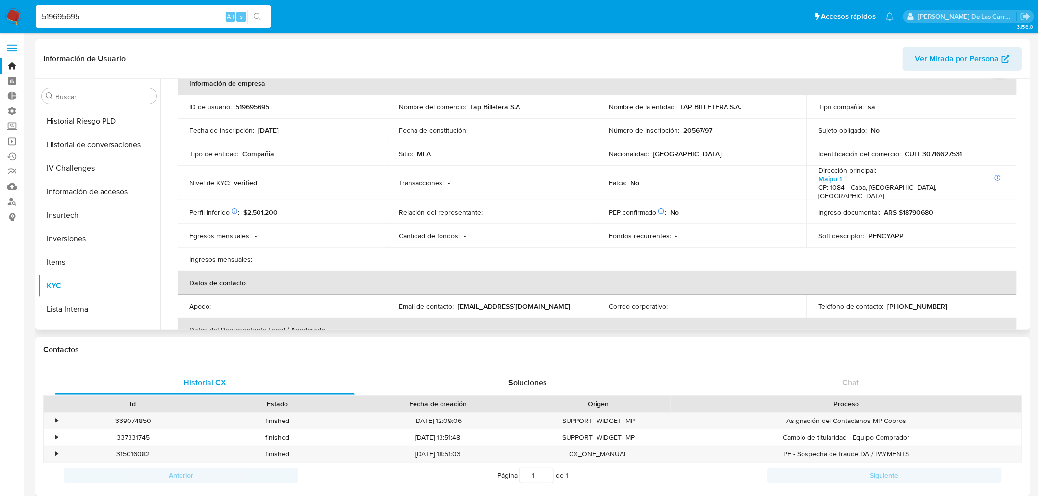
scroll to position [0, 0]
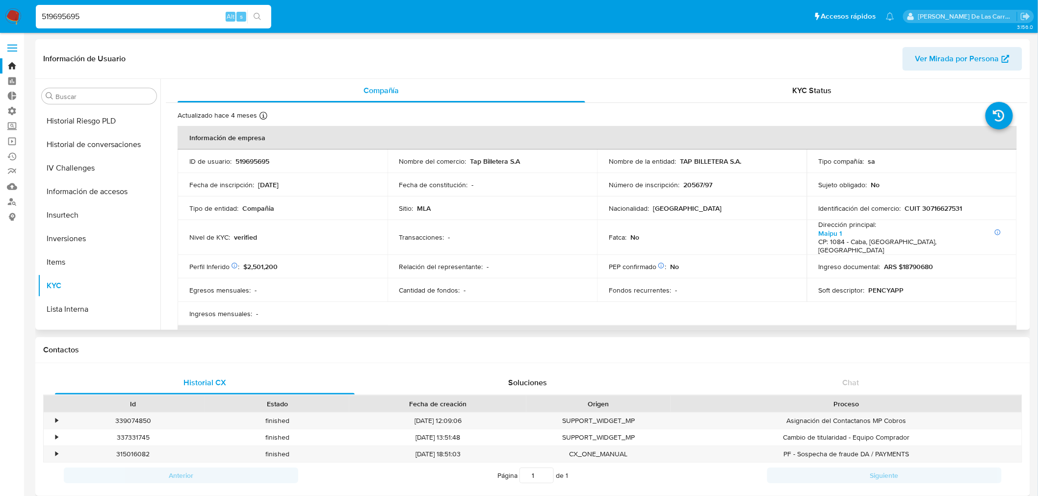
click at [885, 291] on p "PENCYAPP" at bounding box center [886, 290] width 35 height 9
click at [726, 164] on p "TAP BILLETERA S.A." at bounding box center [710, 161] width 61 height 9
drag, startPoint x: 742, startPoint y: 162, endPoint x: 677, endPoint y: 163, distance: 65.2
click at [677, 163] on div "Nombre de la entidad : TAP BILLETERA S.A." at bounding box center [702, 161] width 186 height 9
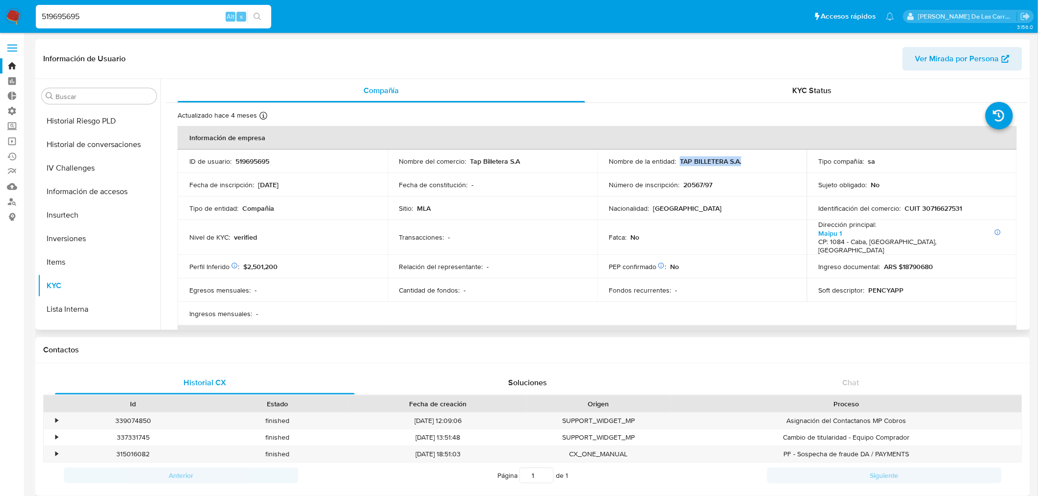
copy p "TAP BILLETERA S.A."
click at [729, 236] on div "Fatca : No" at bounding box center [702, 237] width 186 height 9
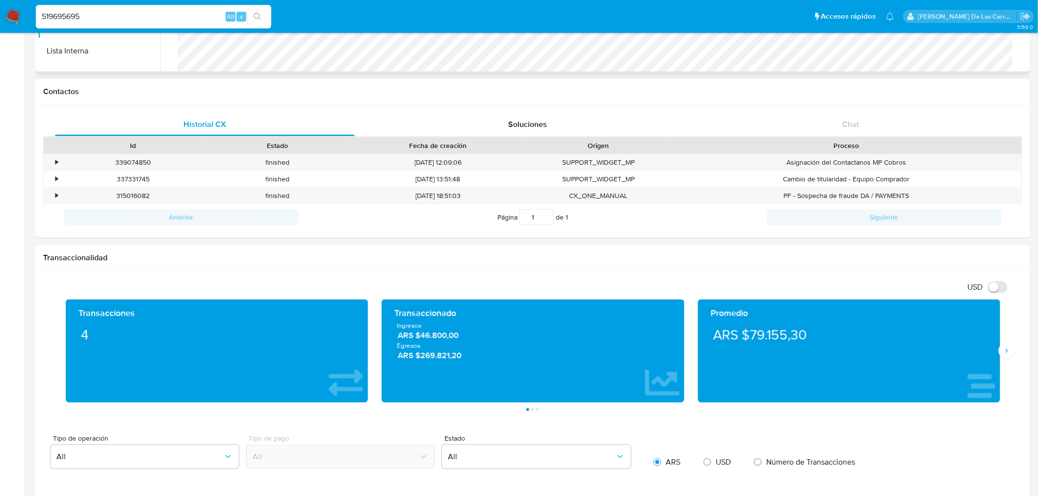
scroll to position [272, 0]
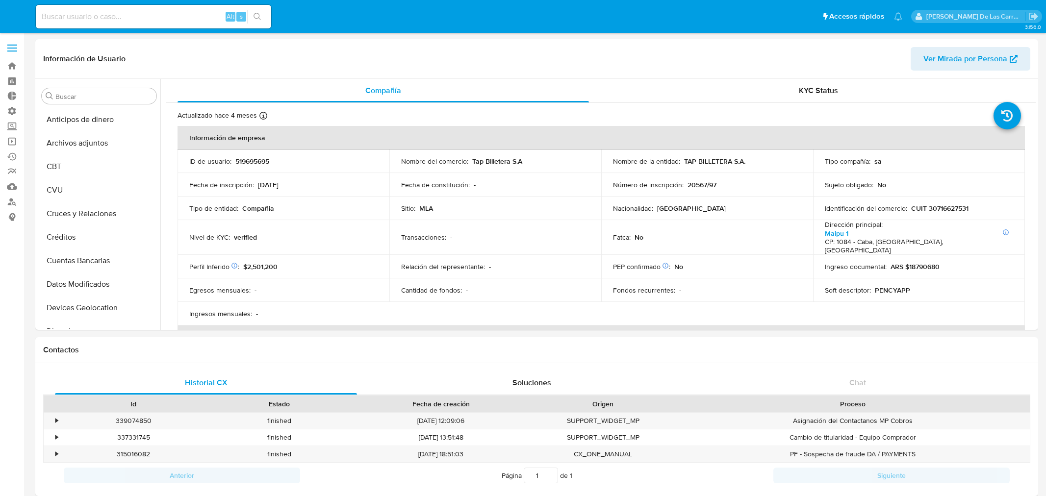
select select "10"
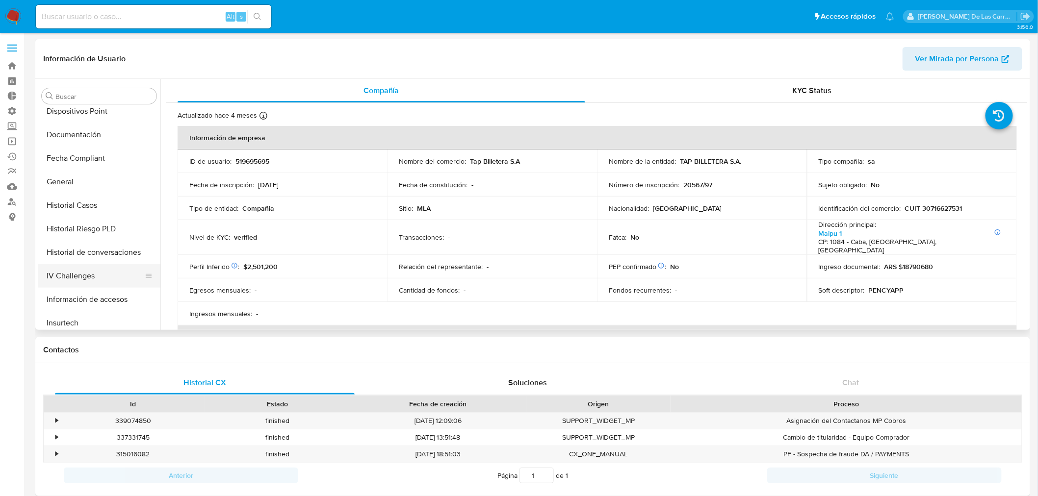
scroll to position [243, 0]
click at [87, 205] on button "Historial Casos" at bounding box center [95, 207] width 115 height 24
